Goal: Information Seeking & Learning: Find specific fact

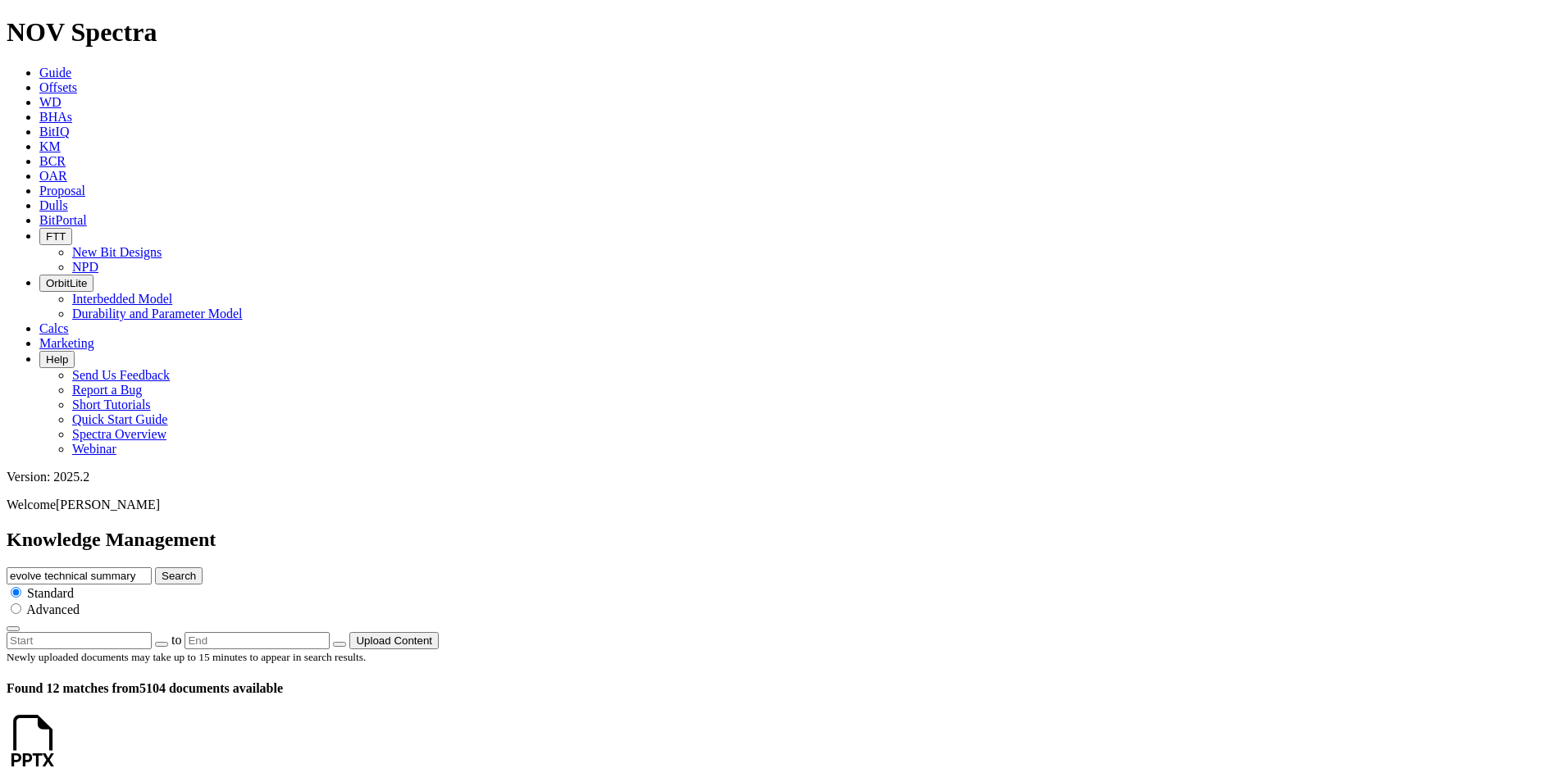
click at [152, 568] on input "evolve technical summary" at bounding box center [79, 576] width 146 height 17
click at [39, 140] on icon at bounding box center [39, 146] width 0 height 14
click at [152, 568] on input "evolve technical summary" at bounding box center [79, 576] width 146 height 17
click at [21, 588] on input "radio" at bounding box center [15, 592] width 11 height 11
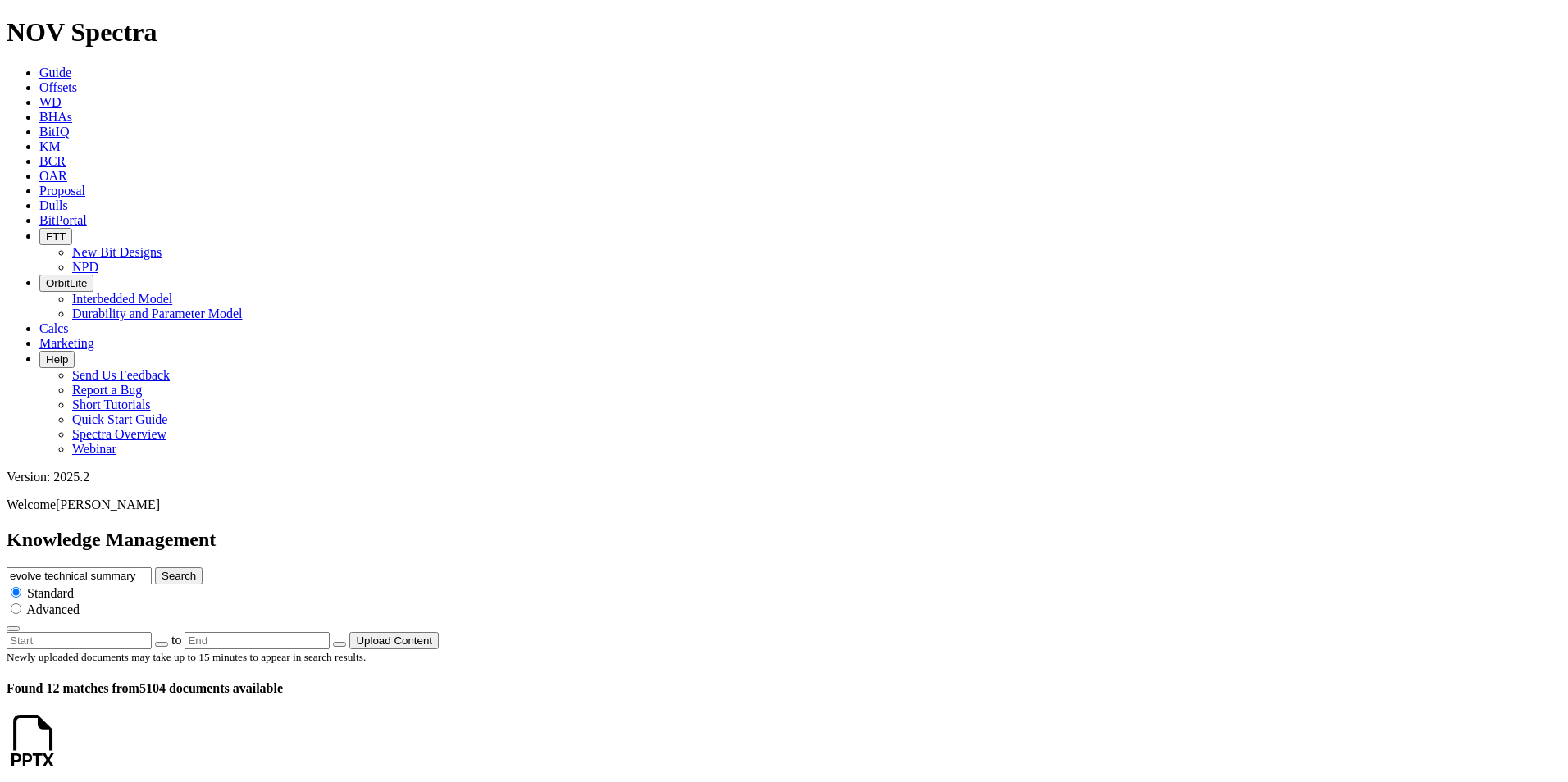
click at [152, 568] on input "evolve technical summary" at bounding box center [79, 576] width 146 height 17
drag, startPoint x: 861, startPoint y: 83, endPoint x: 706, endPoint y: 58, distance: 157.0
click at [705, 568] on div "evolve technical summary Search Standard Advanced" at bounding box center [784, 600] width 1556 height 65
type input "nomenclature"
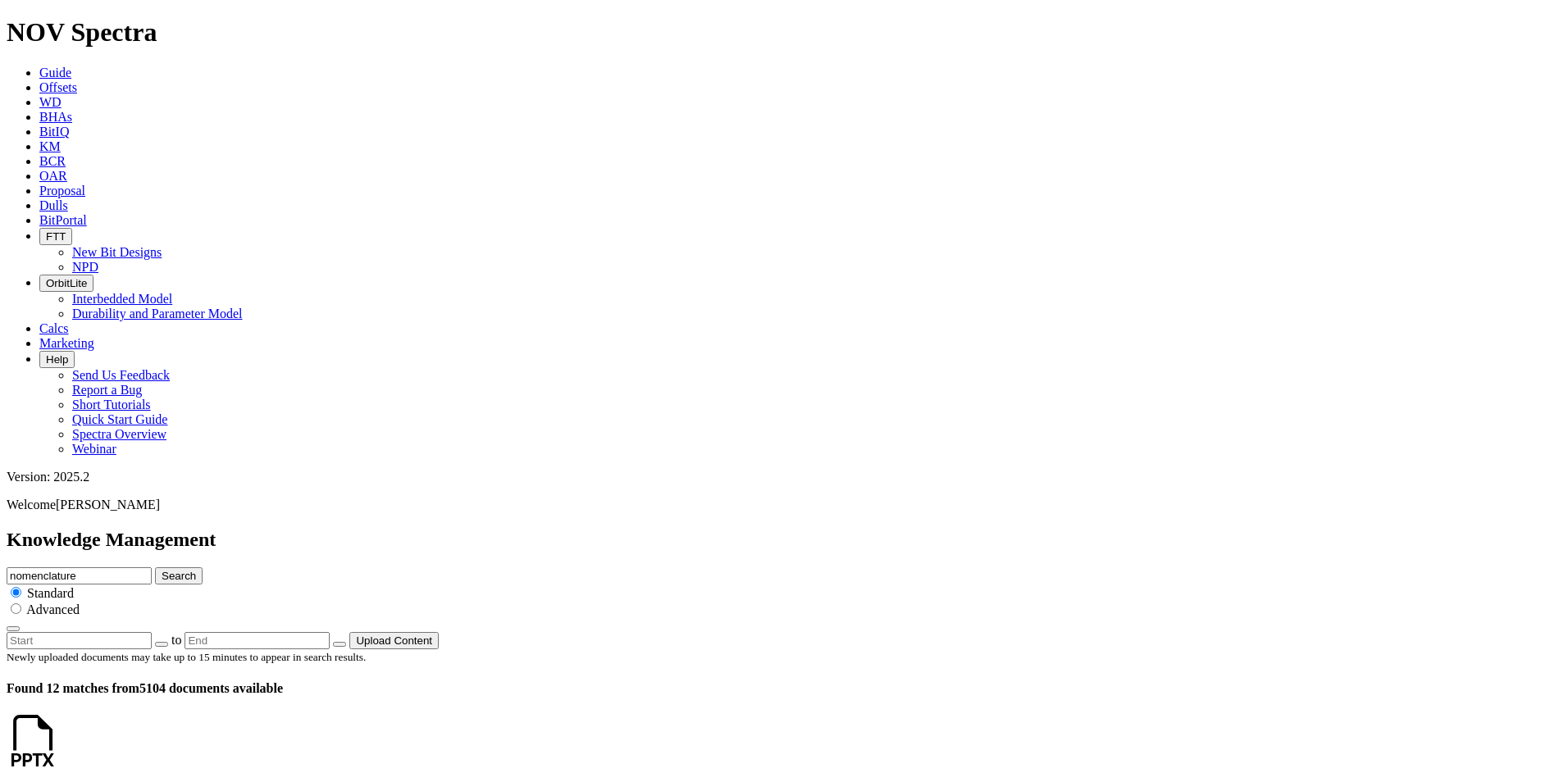
click at [155, 568] on button "Search" at bounding box center [179, 576] width 48 height 17
click at [59, 749] on link at bounding box center [59, 756] width 0 height 14
